Goal: Task Accomplishment & Management: Use online tool/utility

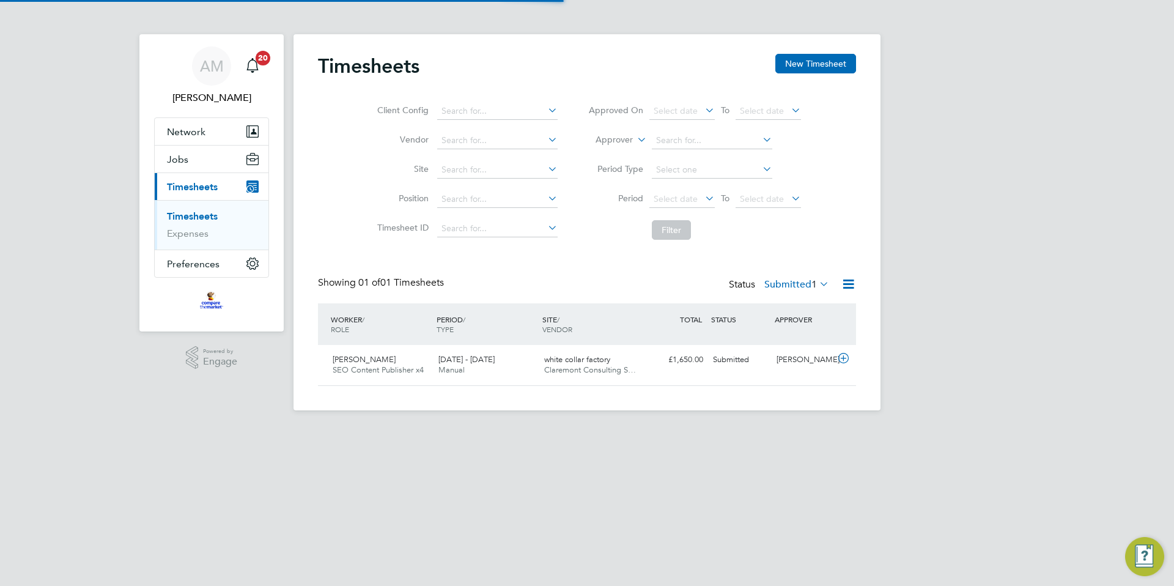
scroll to position [31, 106]
click at [582, 372] on span "Claremont Consulting S…" at bounding box center [590, 369] width 92 height 10
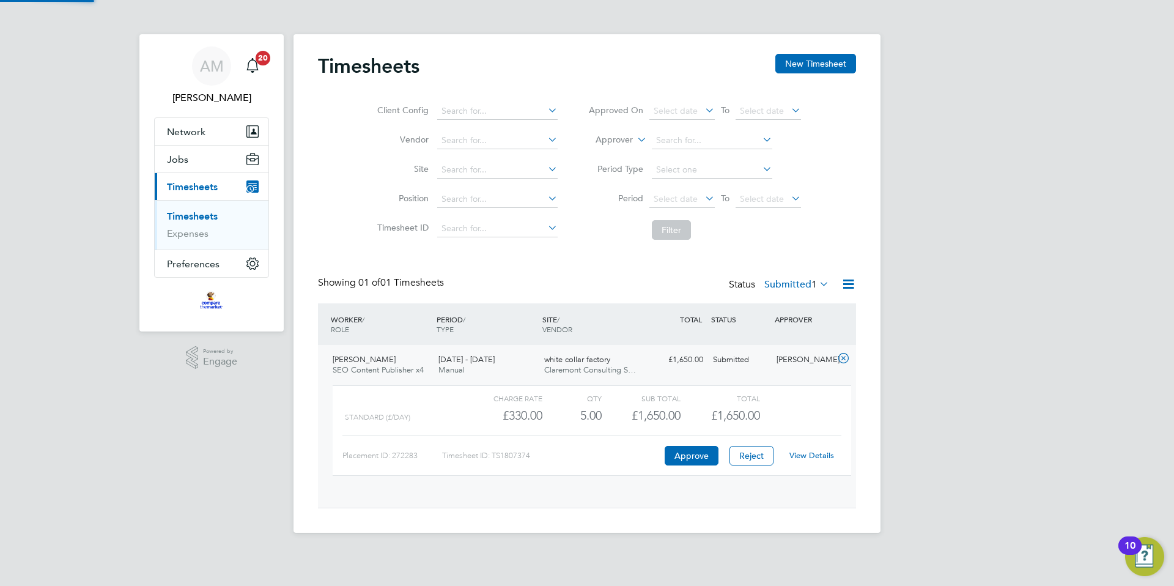
scroll to position [21, 119]
click at [693, 451] on button "Approve" at bounding box center [692, 456] width 54 height 20
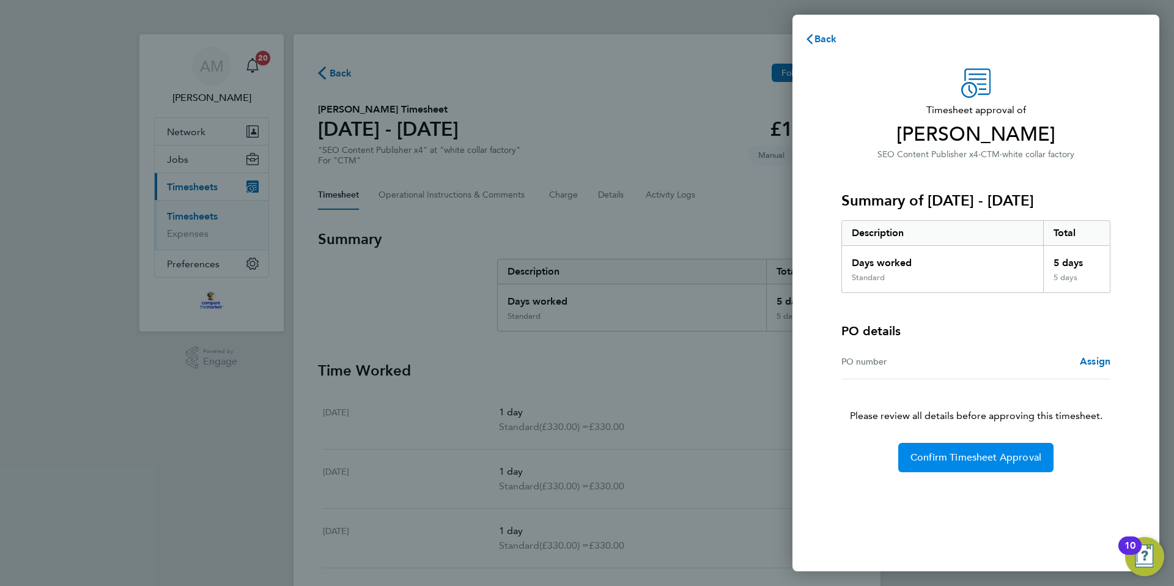
click at [962, 447] on button "Confirm Timesheet Approval" at bounding box center [975, 457] width 155 height 29
